Goal: Task Accomplishment & Management: Use online tool/utility

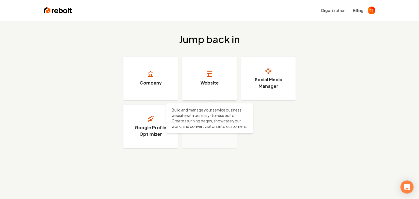
click at [205, 84] on h3 "Website" at bounding box center [209, 83] width 18 height 7
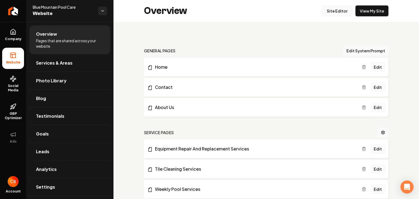
click at [336, 12] on link "Site Editor" at bounding box center [337, 10] width 30 height 11
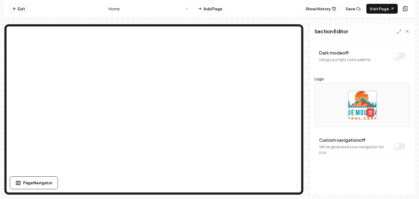
click at [23, 13] on link "Exit" at bounding box center [19, 9] width 20 height 10
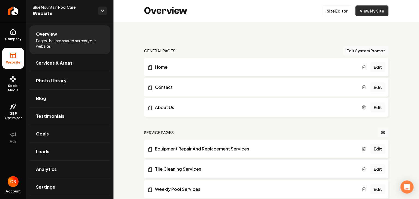
click at [364, 10] on link "View My Site" at bounding box center [371, 10] width 33 height 11
click at [344, 11] on link "Site Editor" at bounding box center [337, 10] width 30 height 11
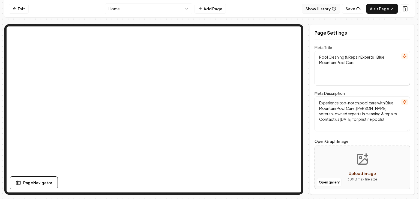
click at [322, 7] on button "Show History" at bounding box center [321, 9] width 38 height 10
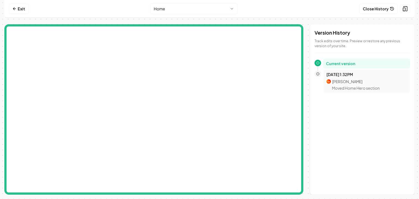
click at [345, 89] on p "Moved Home Hero section" at bounding box center [356, 87] width 48 height 5
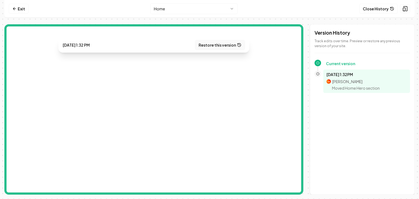
click at [221, 45] on button "Restore this version" at bounding box center [220, 45] width 50 height 10
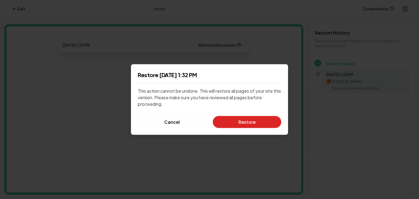
click at [249, 120] on button "Restore" at bounding box center [247, 122] width 68 height 12
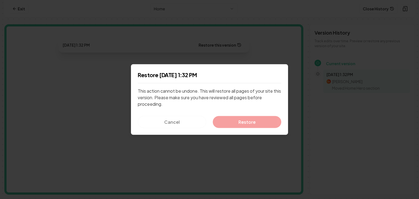
click at [172, 120] on div "Cancel Restore" at bounding box center [209, 122] width 143 height 12
